Goal: Transaction & Acquisition: Purchase product/service

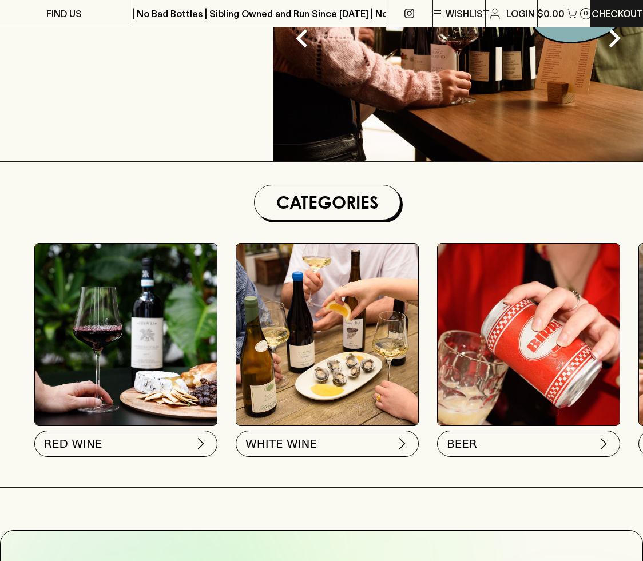
scroll to position [188, 0]
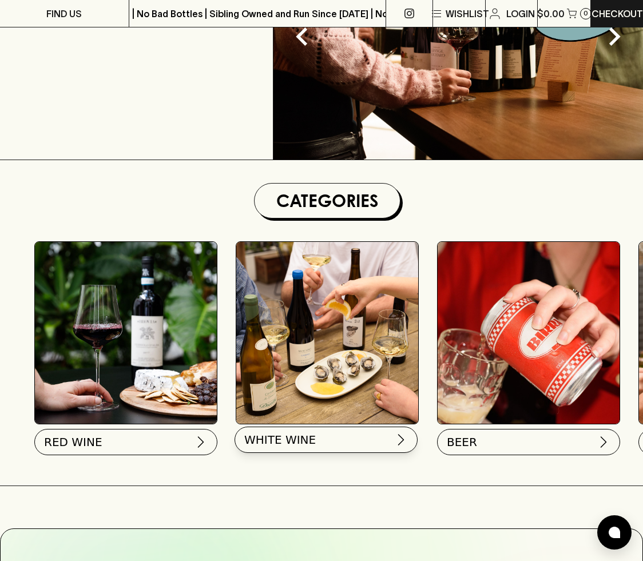
click at [281, 434] on span "WHITE WINE" at bounding box center [280, 440] width 72 height 16
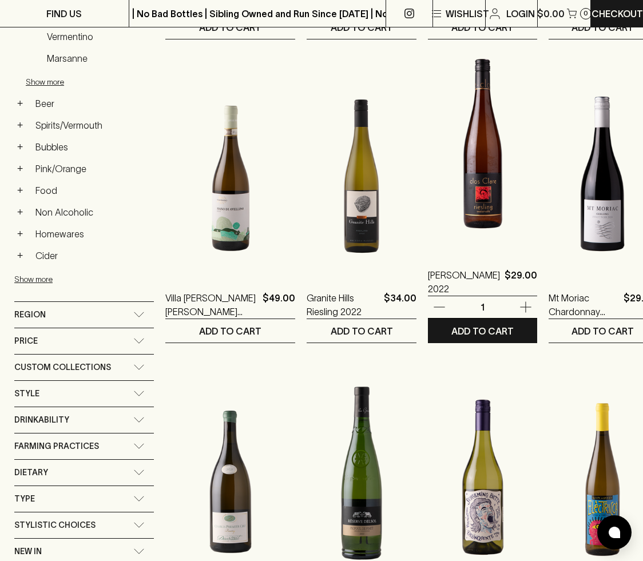
scroll to position [679, 0]
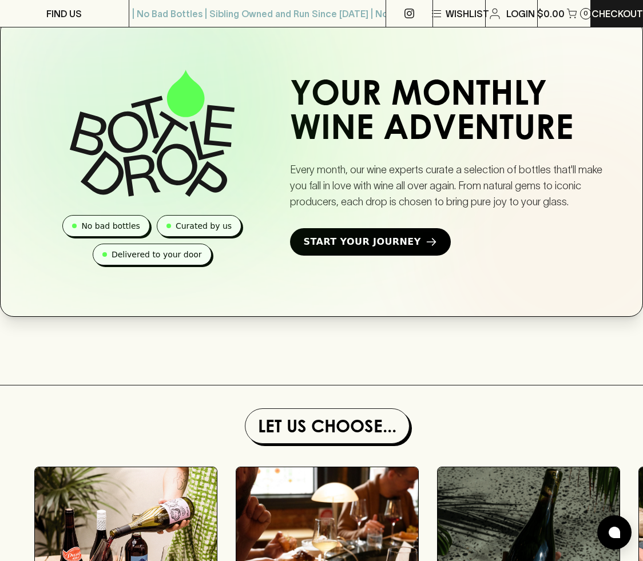
scroll to position [740, 0]
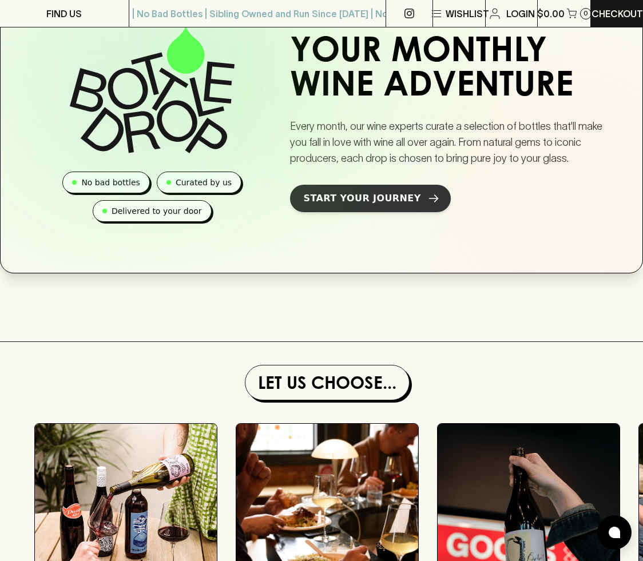
click at [366, 204] on span "Start Your Journey" at bounding box center [362, 199] width 117 height 14
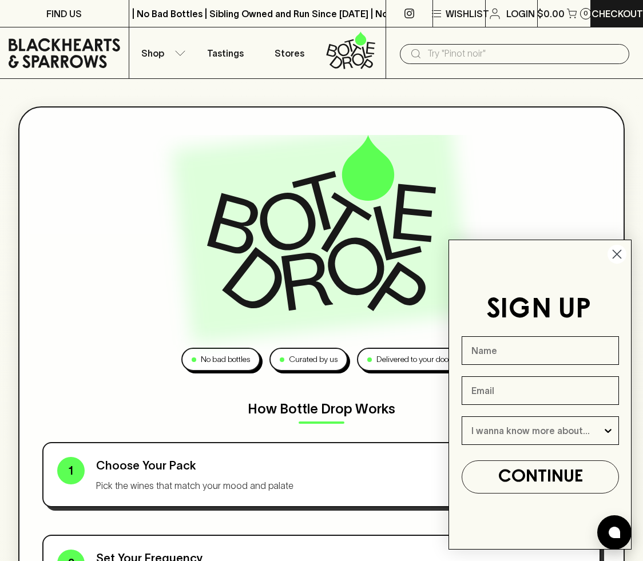
click at [607, 257] on icon "Close dialog" at bounding box center [617, 254] width 20 height 20
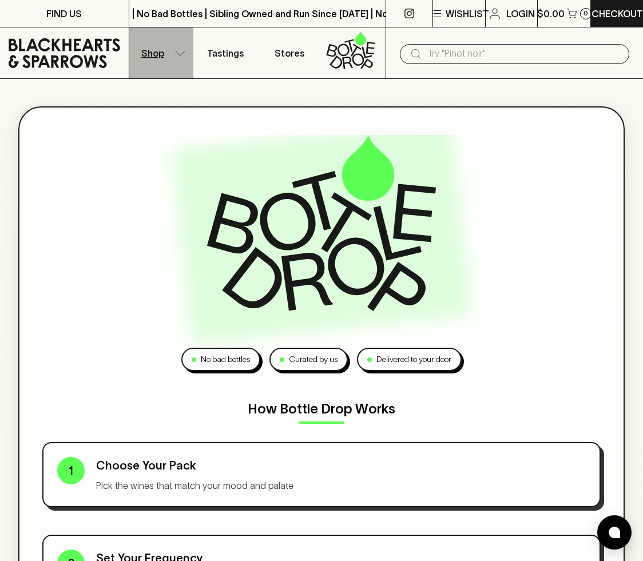
click at [160, 58] on p "Shop" at bounding box center [152, 53] width 23 height 14
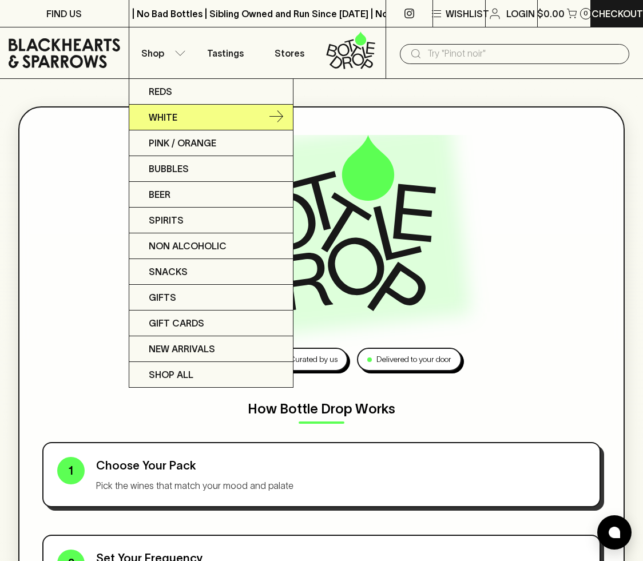
click at [203, 114] on link "White" at bounding box center [211, 118] width 164 height 26
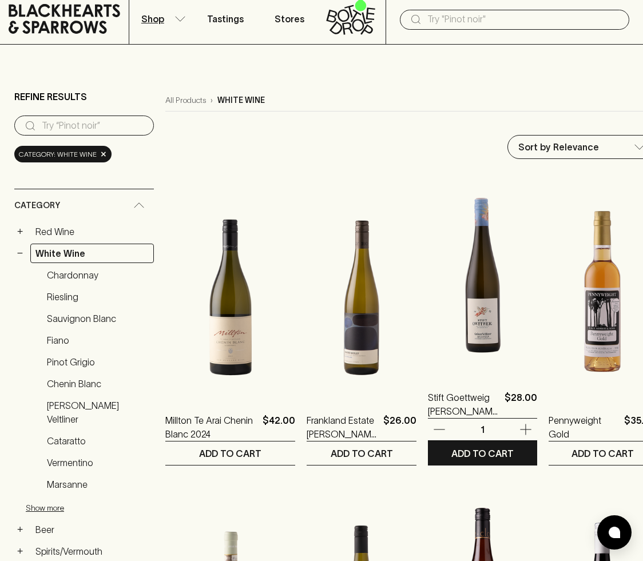
scroll to position [35, 0]
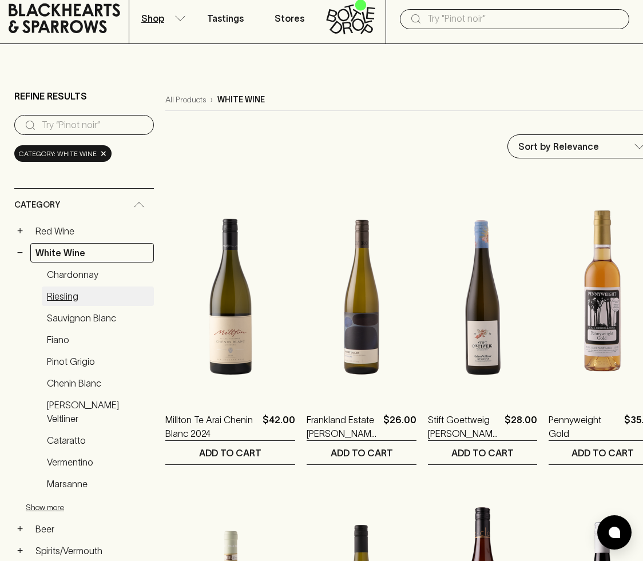
click at [74, 291] on link "Riesling" at bounding box center [98, 296] width 112 height 19
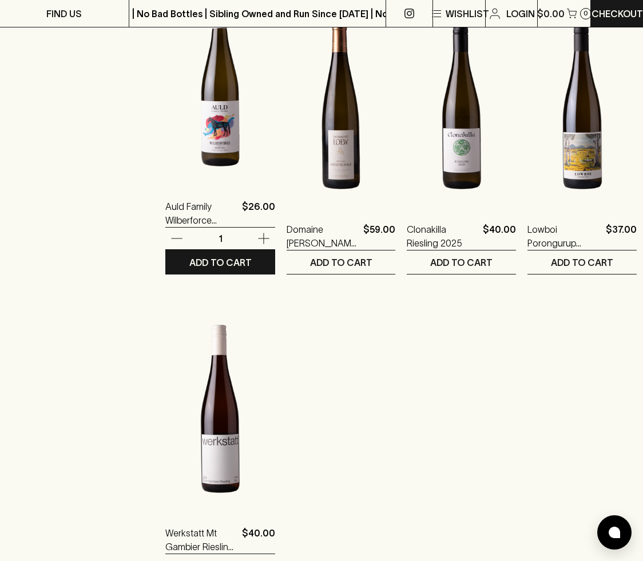
scroll to position [1281, 0]
